Goal: Transaction & Acquisition: Purchase product/service

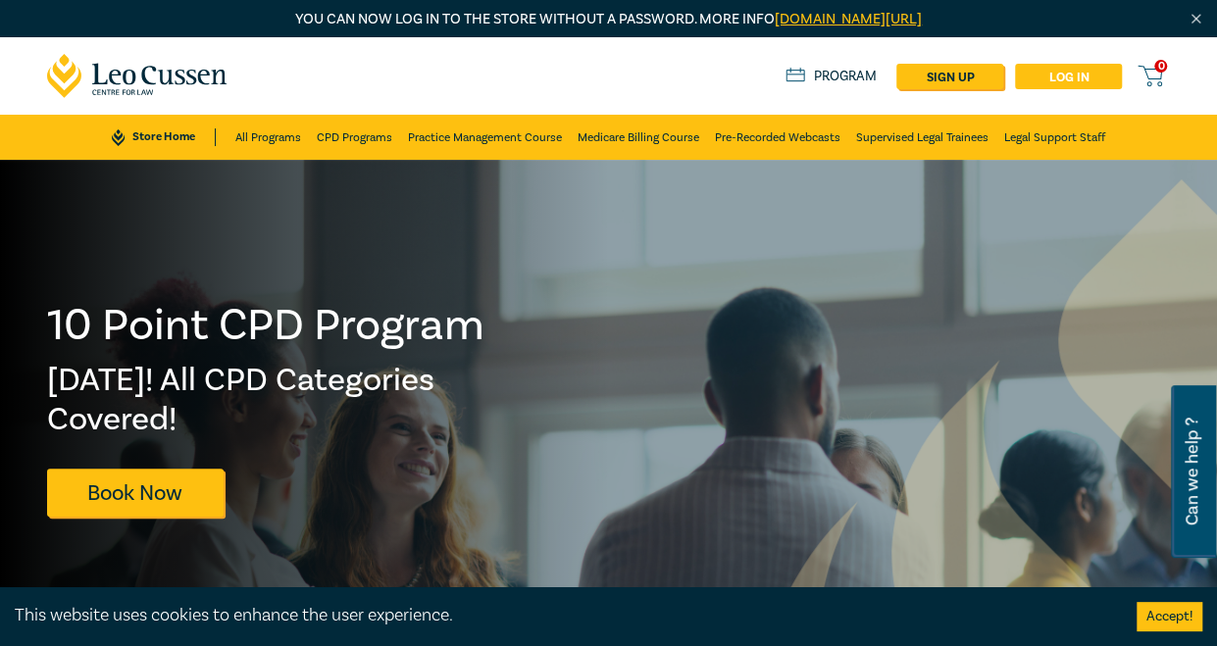
click at [1074, 78] on link "Log in" at bounding box center [1068, 76] width 107 height 25
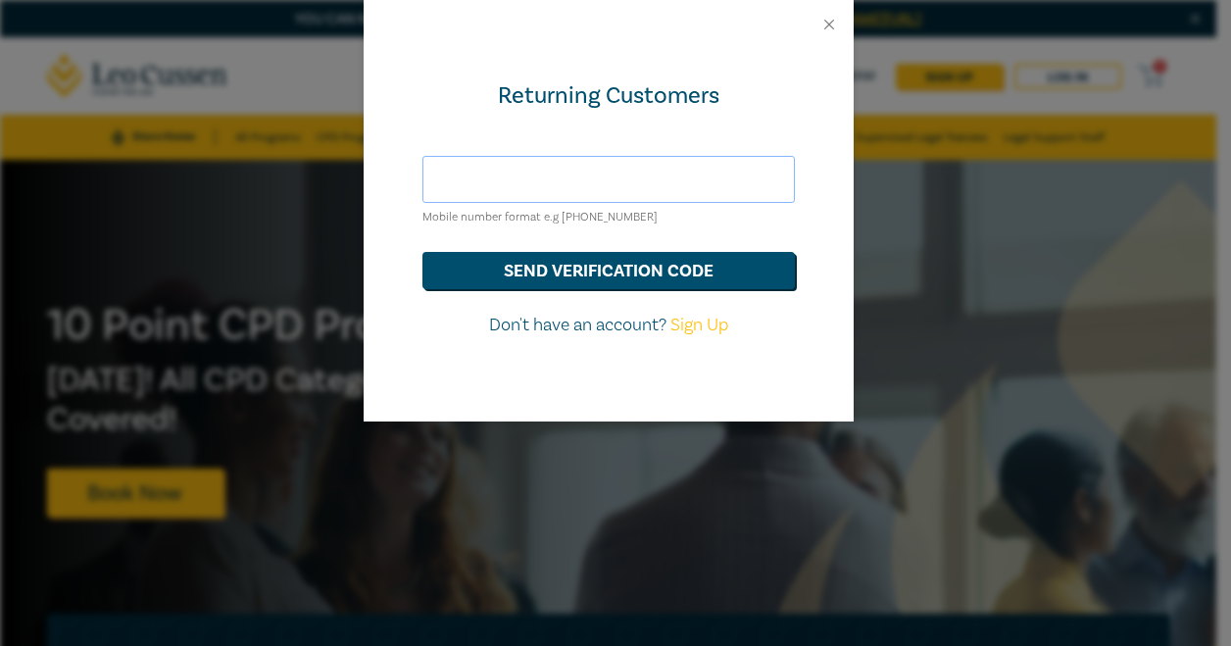
click at [564, 181] on input "text" at bounding box center [609, 179] width 373 height 47
type input "[EMAIL_ADDRESS][DOMAIN_NAME]"
click at [547, 272] on button "send verification code" at bounding box center [609, 270] width 373 height 37
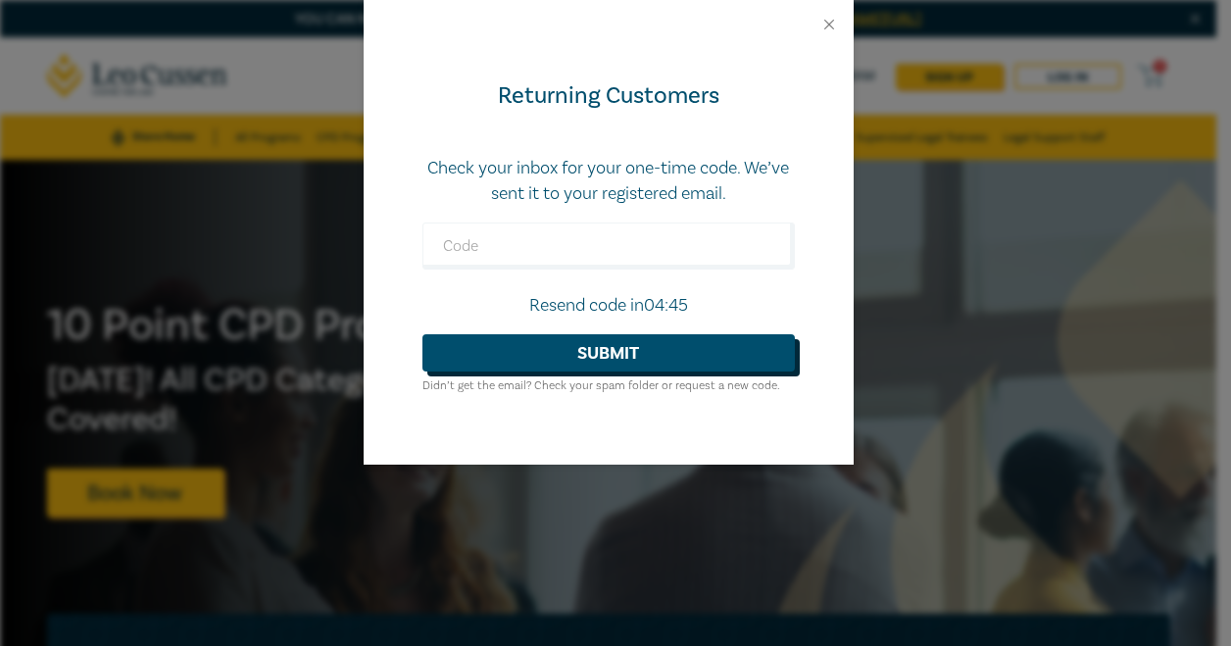
click at [610, 352] on button "Submit" at bounding box center [609, 352] width 373 height 37
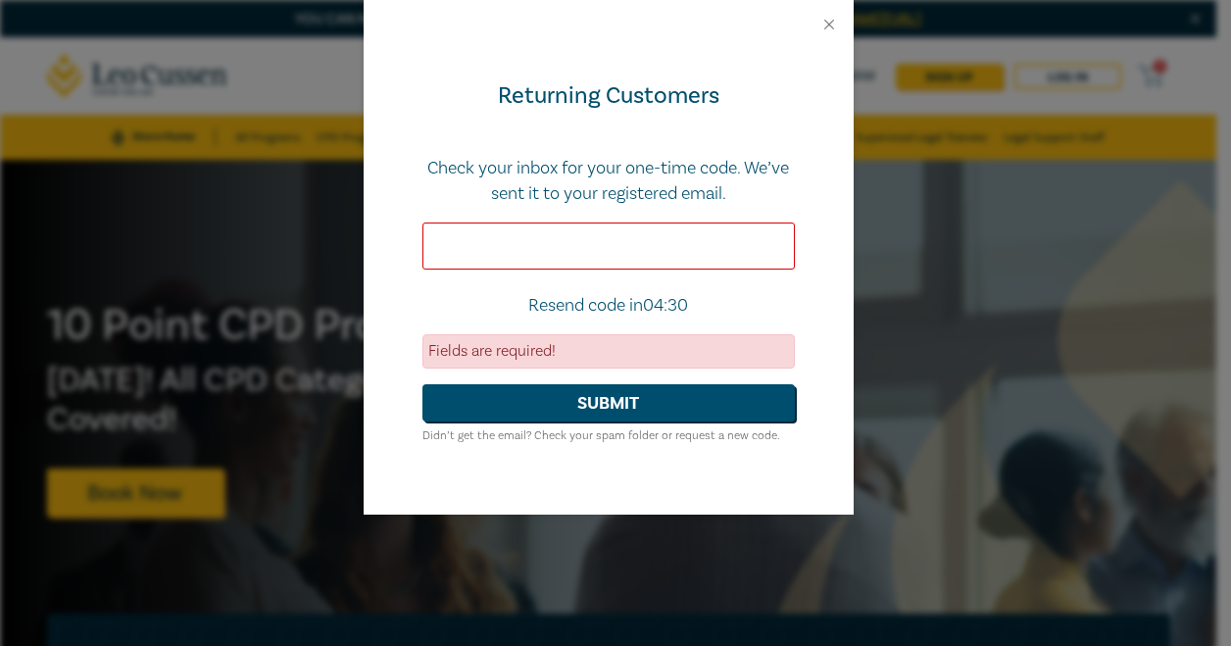
click at [520, 246] on input "text" at bounding box center [609, 246] width 373 height 47
paste input "603219"
type input "603219"
click at [612, 411] on button "Submit" at bounding box center [609, 402] width 373 height 37
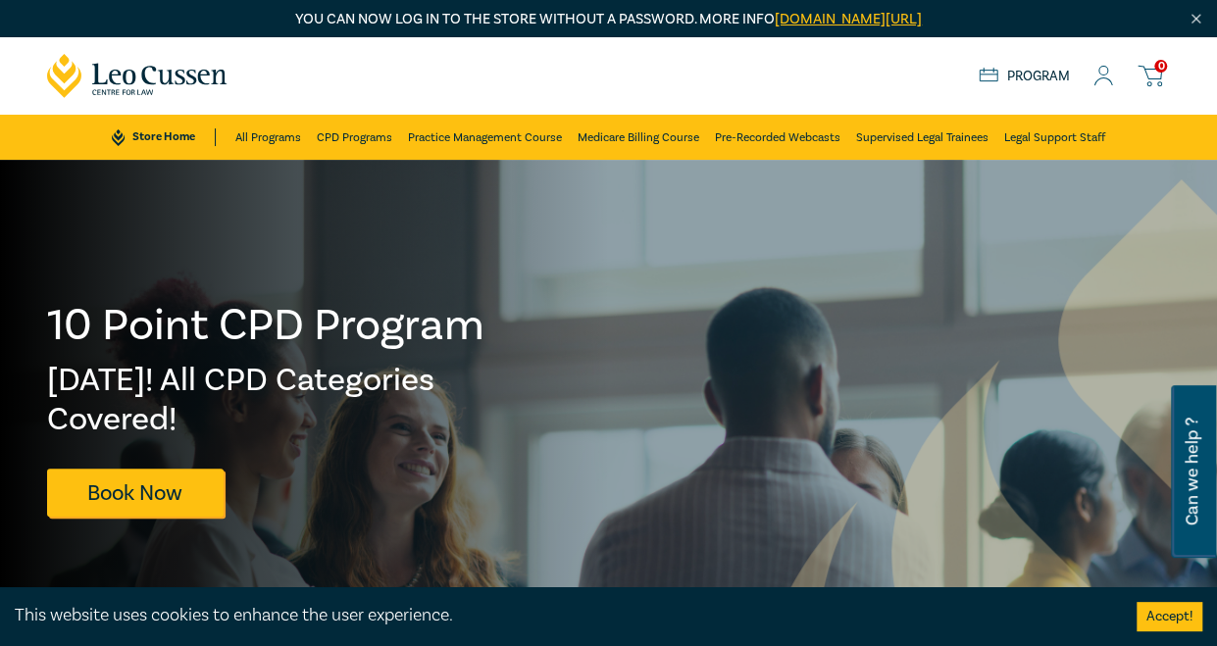
click at [1031, 72] on link "Program" at bounding box center [1024, 77] width 91 height 18
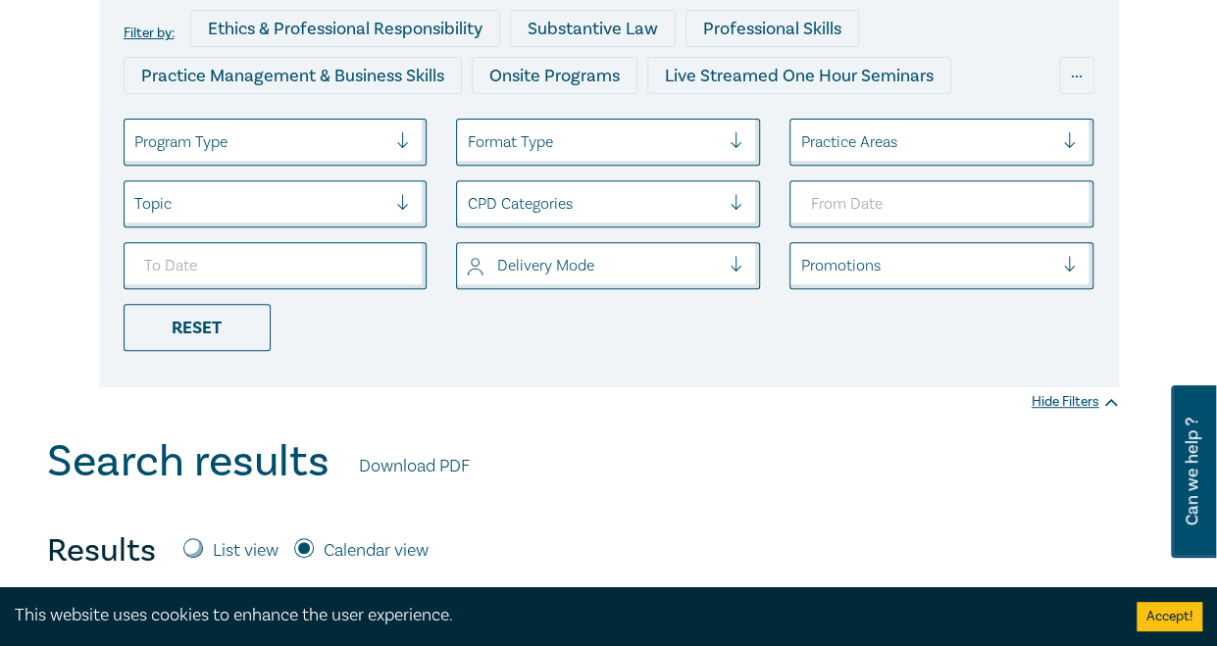
scroll to position [196, 0]
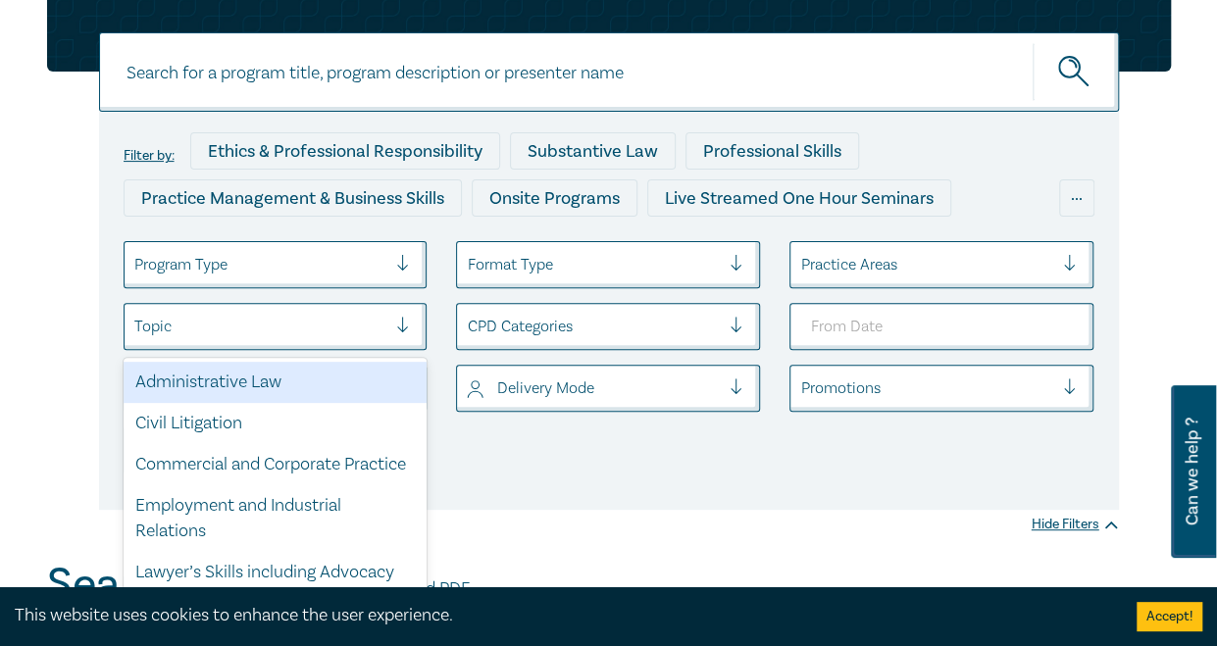
click at [402, 326] on div at bounding box center [410, 327] width 29 height 20
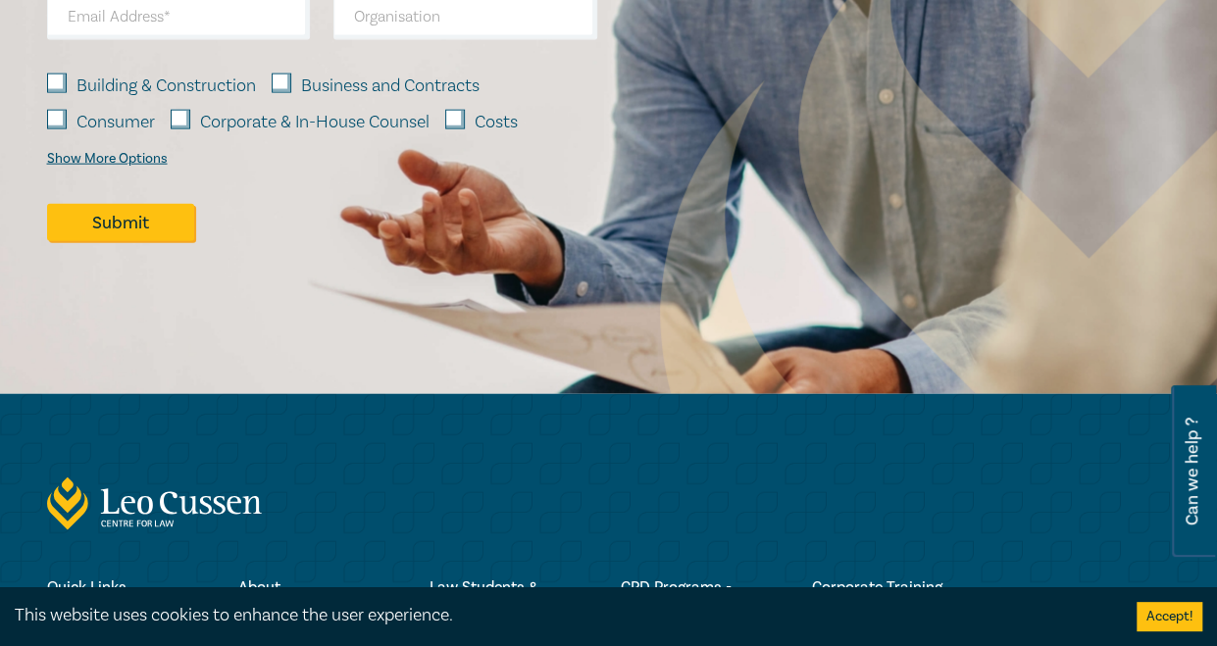
scroll to position [2475, 0]
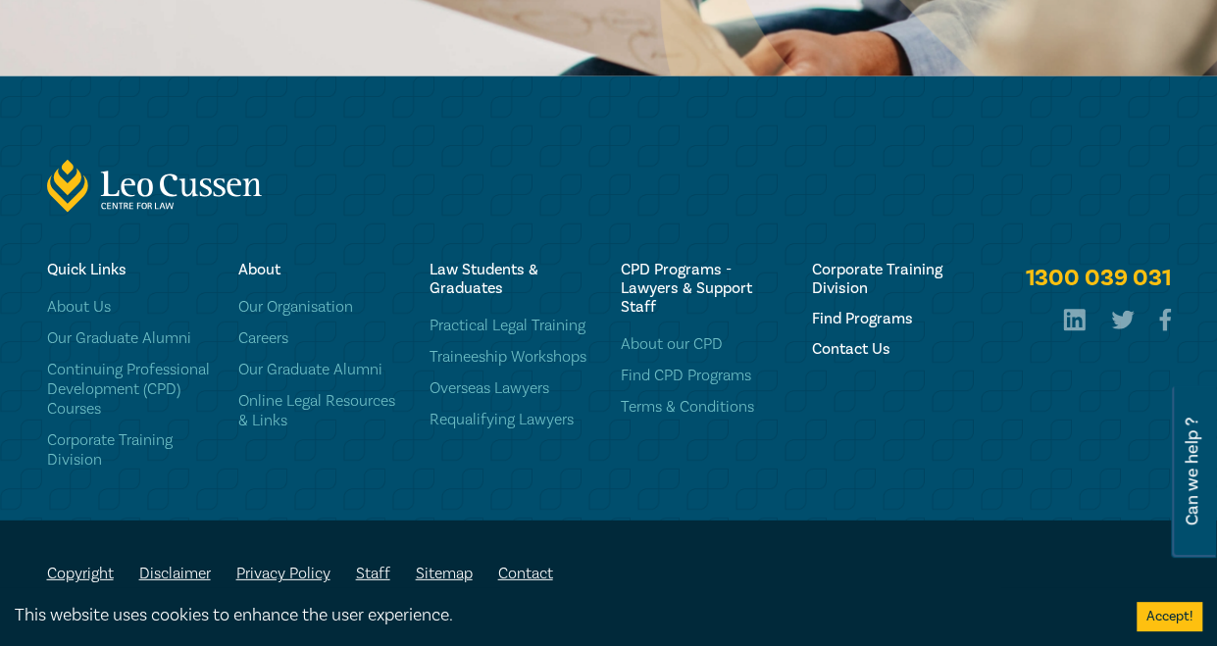
click at [781, 130] on div "1300 039 031" at bounding box center [608, 167] width 1217 height 183
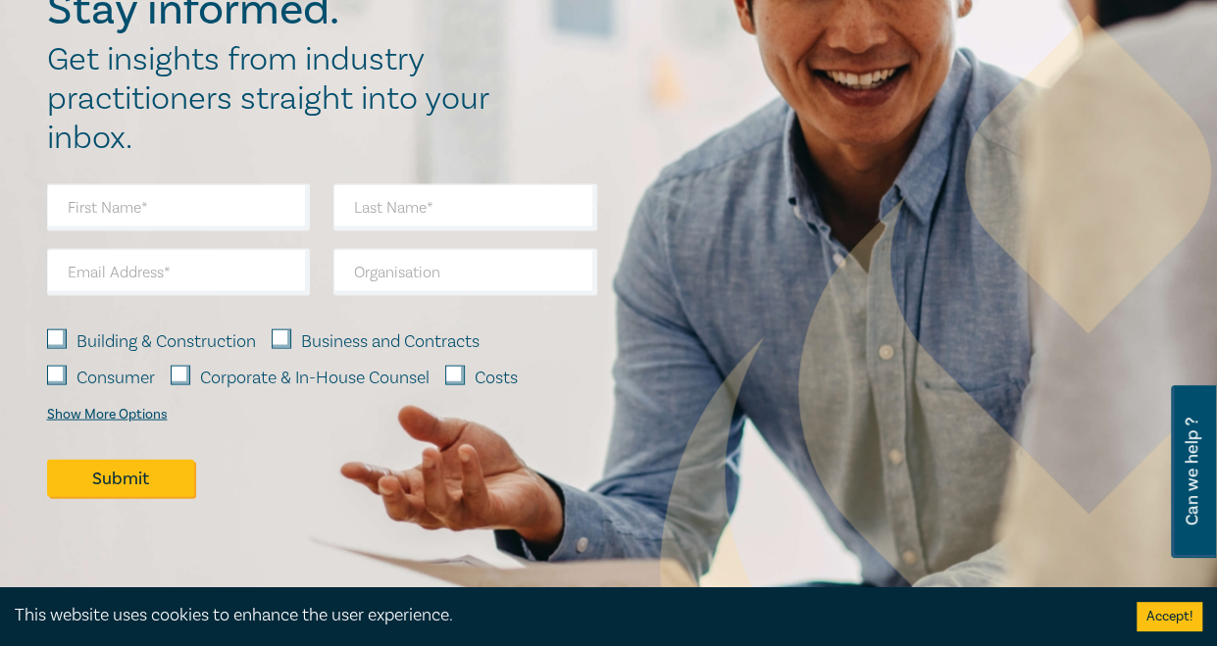
scroll to position [1886, 0]
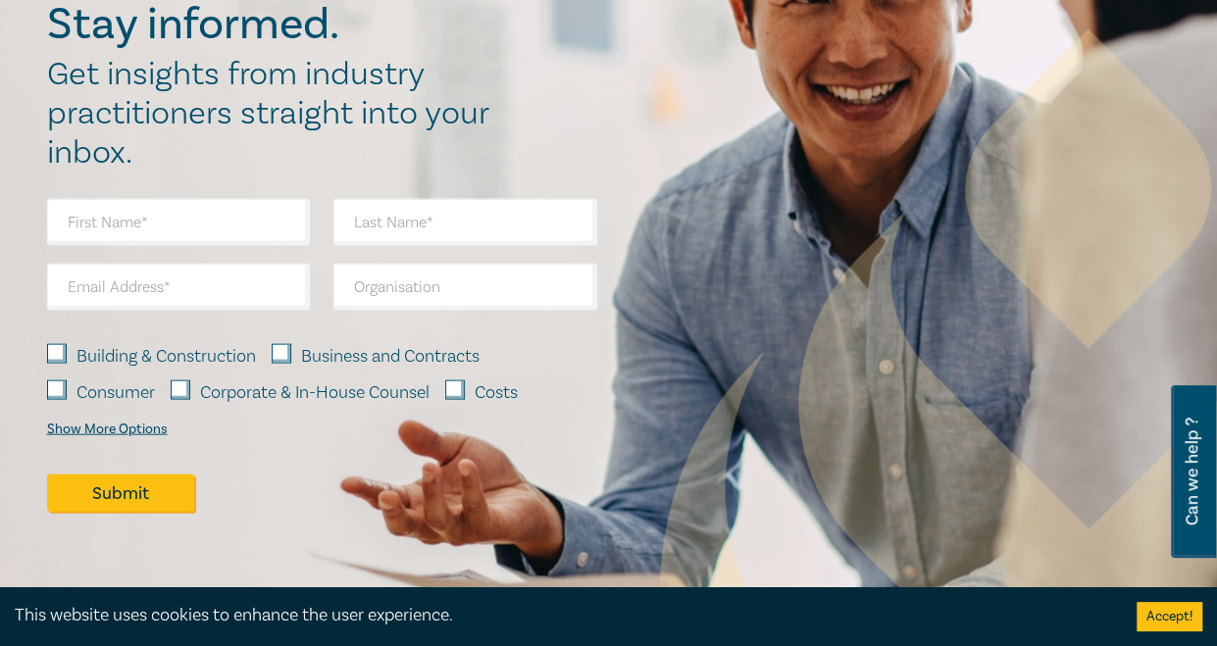
click at [826, 235] on img at bounding box center [1088, 582] width 856 height 1107
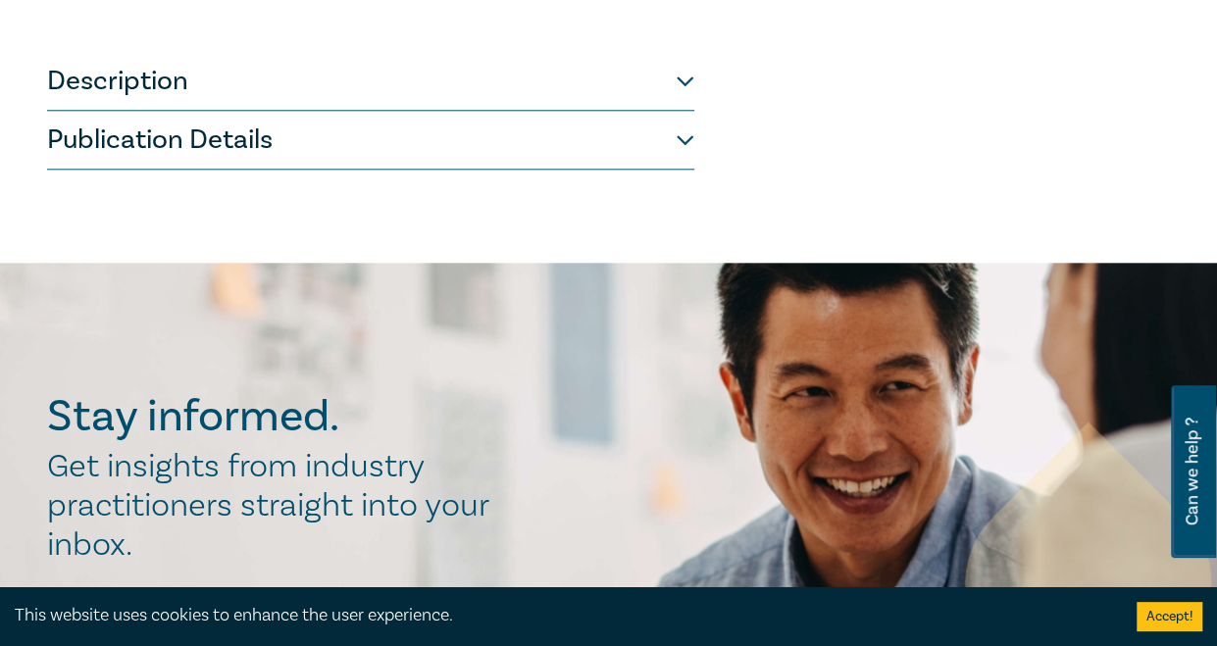
scroll to position [657, 0]
